Goal: Transaction & Acquisition: Purchase product/service

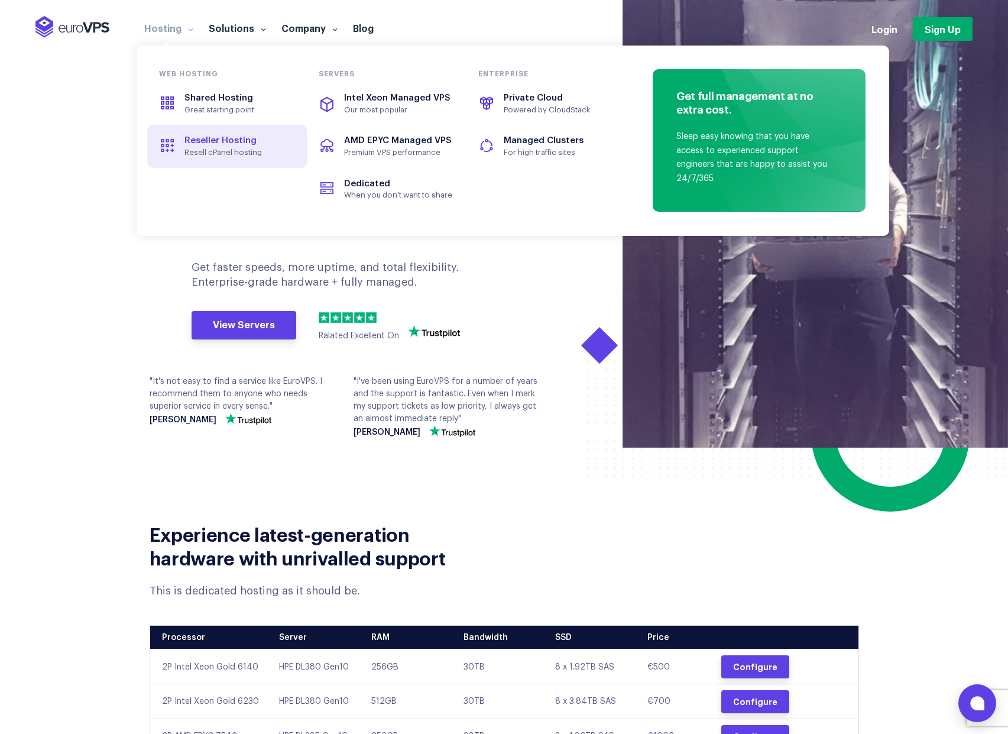
click at [244, 148] on span "Resell cPanel hosting" at bounding box center [239, 152] width 109 height 9
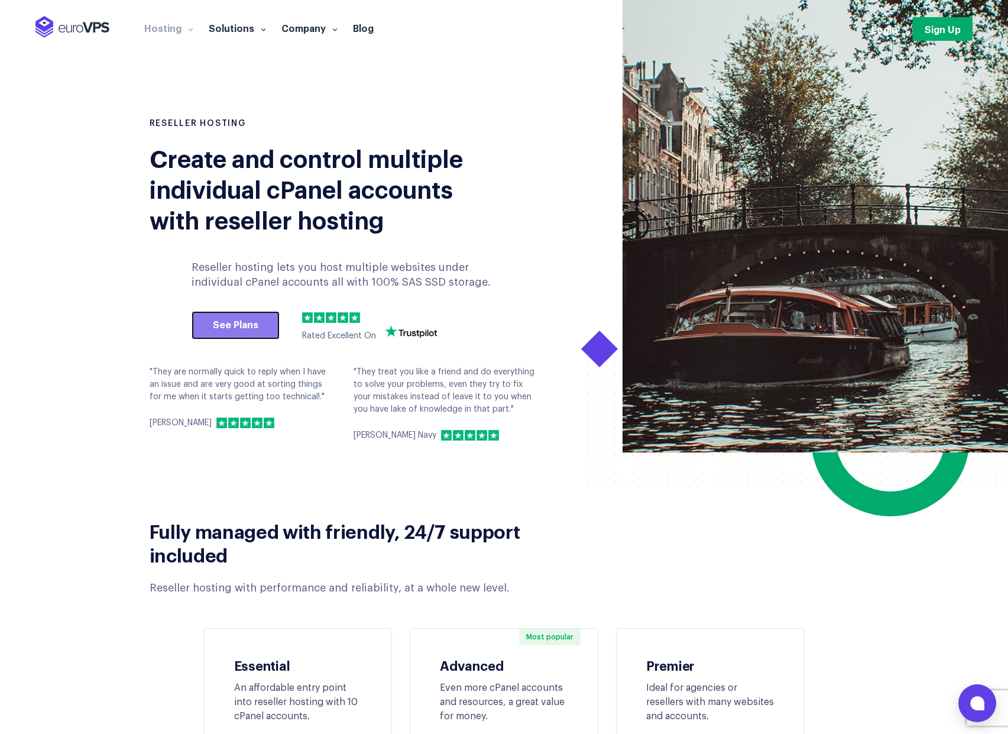
click at [234, 328] on link "See Plans" at bounding box center [236, 325] width 88 height 28
click at [212, 325] on link "See Plans" at bounding box center [236, 325] width 88 height 28
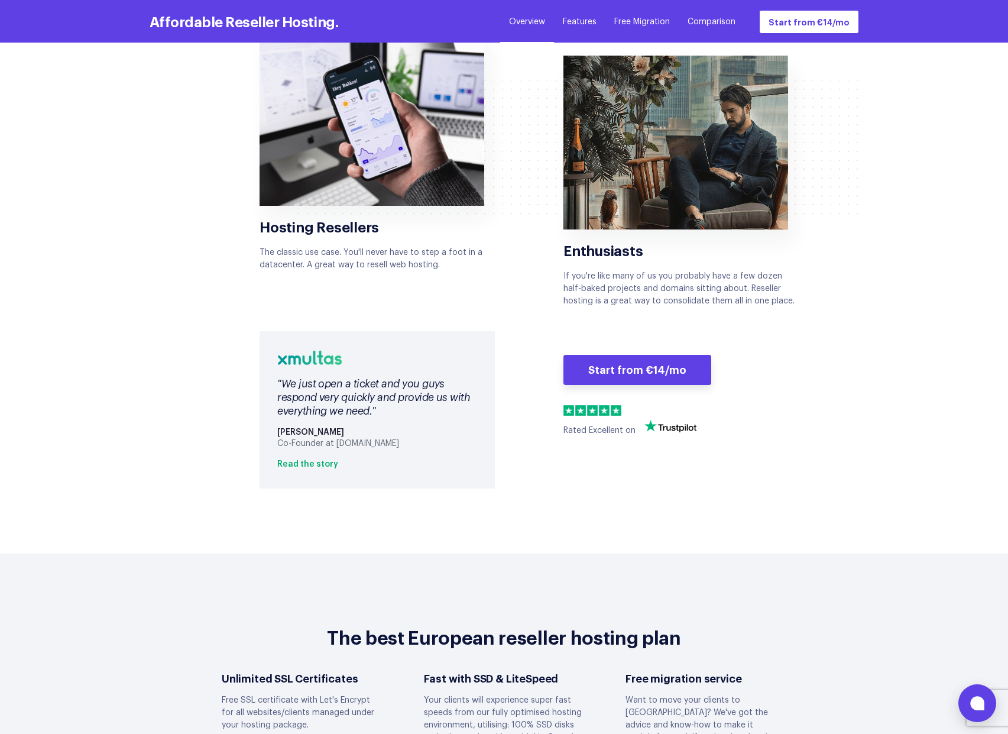
scroll to position [2349, 0]
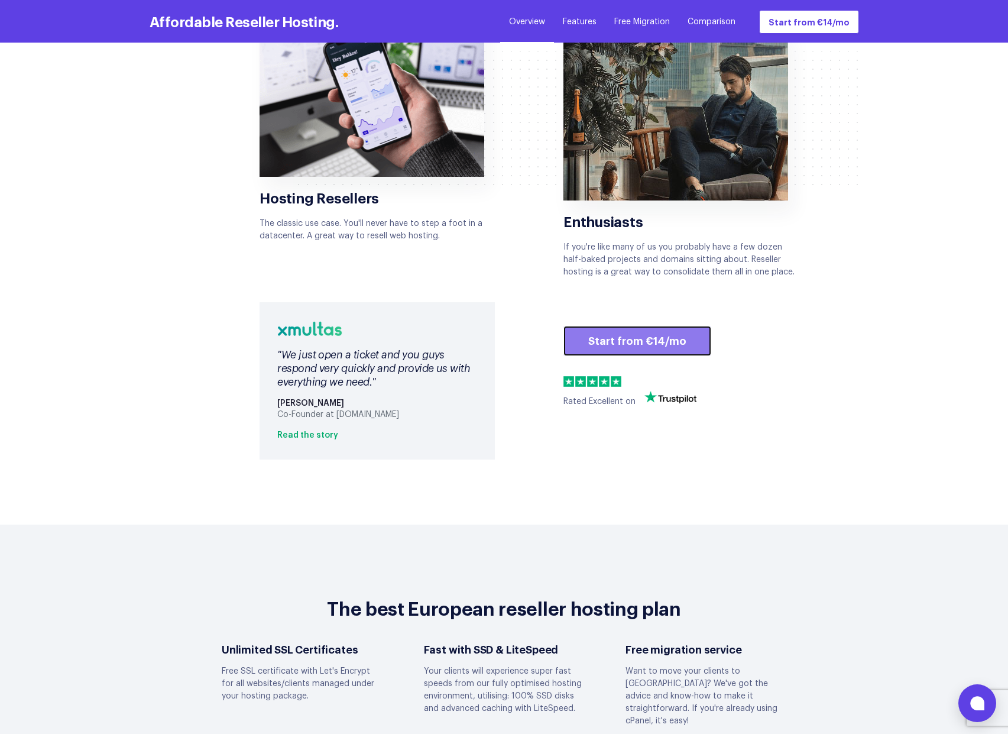
click at [636, 326] on link "Start from €14/mo" at bounding box center [638, 341] width 148 height 31
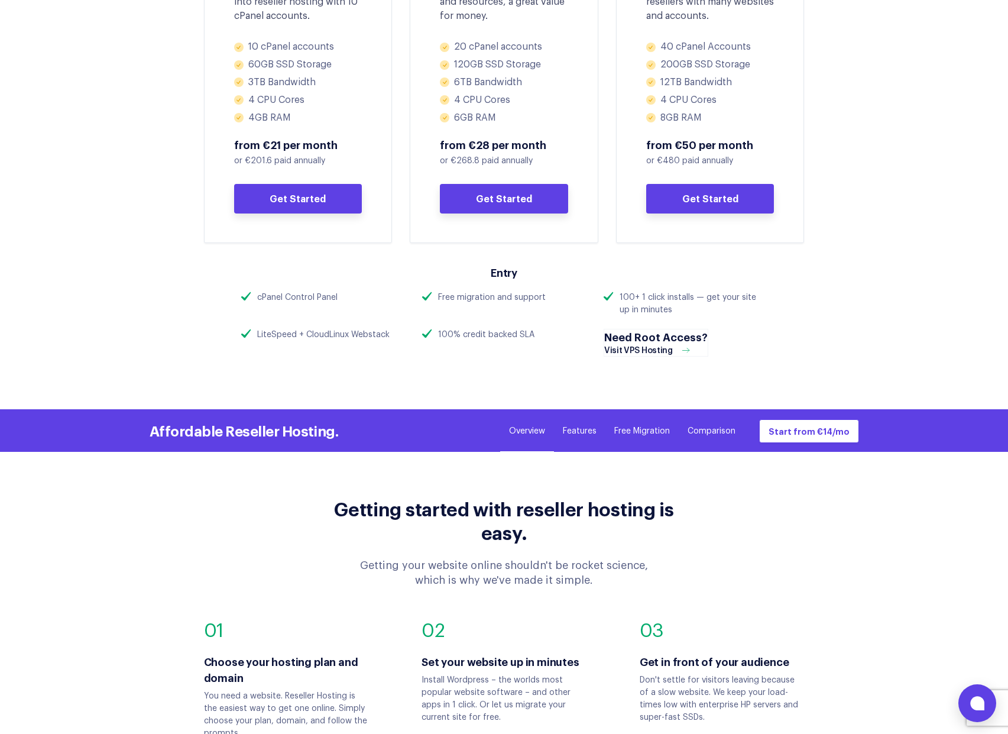
scroll to position [515, 0]
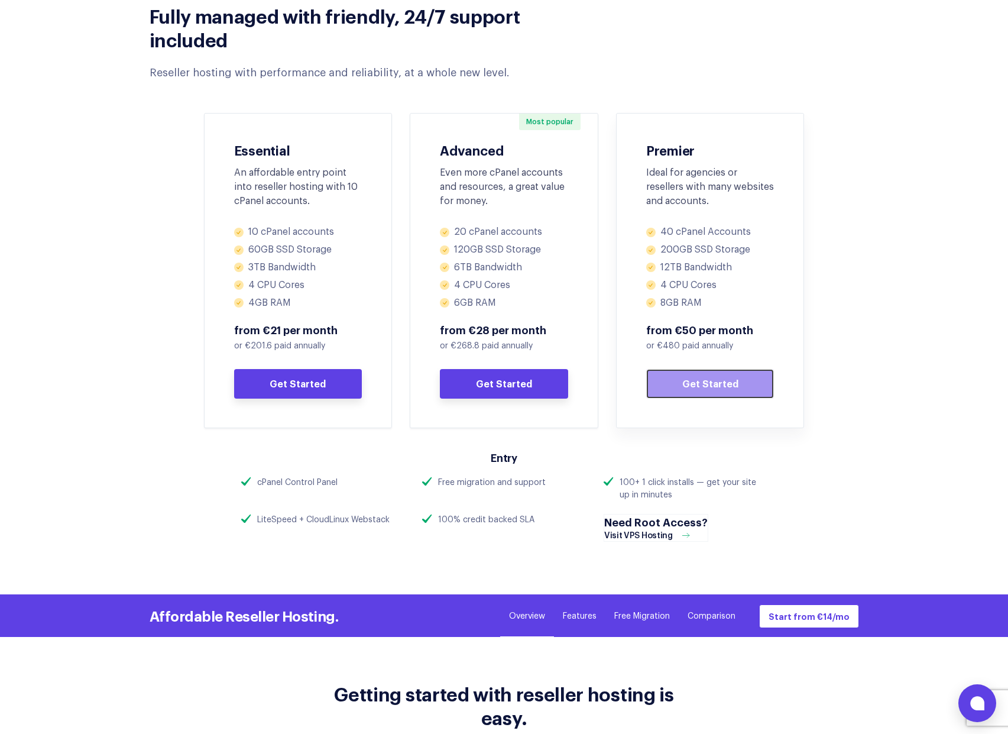
click at [697, 378] on link "Get Started" at bounding box center [710, 384] width 128 height 30
